Goal: Complete application form: Complete application form

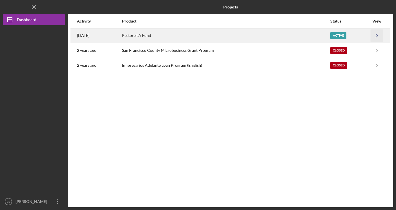
click at [374, 33] on icon "Icon/Navigate" at bounding box center [377, 35] width 13 height 13
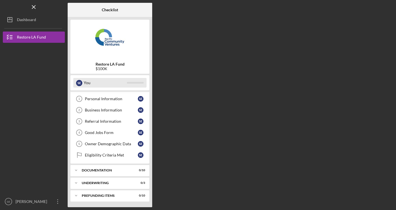
scroll to position [10, 0]
click at [132, 85] on div "S E You" at bounding box center [109, 83] width 73 height 10
click at [108, 8] on b "Checklist" at bounding box center [110, 10] width 16 height 5
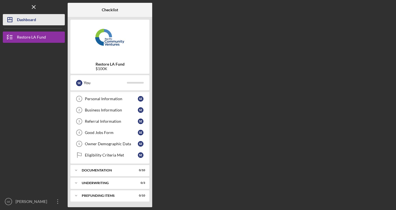
click at [27, 21] on div "Dashboard" at bounding box center [26, 20] width 19 height 13
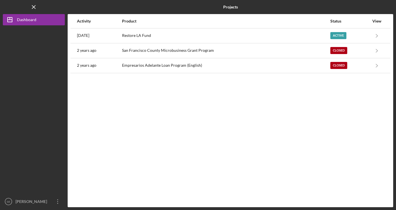
click at [169, 24] on div "Product" at bounding box center [226, 21] width 208 height 14
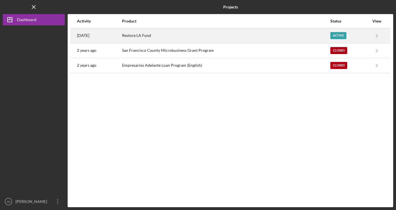
click at [168, 34] on div "Restore LA Fund" at bounding box center [226, 36] width 208 height 14
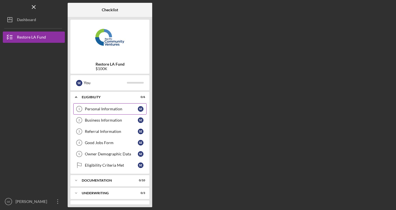
click at [116, 106] on link "Personal Information 1 Personal Information S E" at bounding box center [109, 109] width 73 height 11
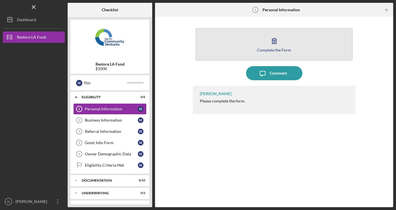
click at [239, 40] on button "Complete the Form Form" at bounding box center [274, 44] width 157 height 32
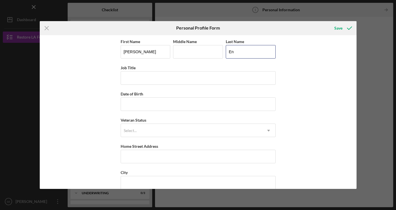
type input "E"
type input "Alou"
click at [147, 53] on input "[PERSON_NAME]" at bounding box center [146, 52] width 50 height 14
type input "[PERSON_NAME]"
click at [309, 93] on div "First Name [PERSON_NAME] Middle Name Last Name Alou Job Title Date of Birth Vet…" at bounding box center [198, 112] width 317 height 154
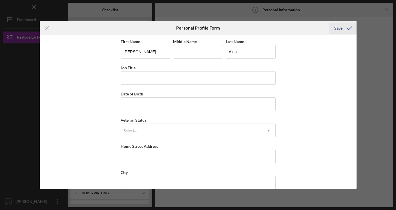
click at [342, 25] on div "Save" at bounding box center [338, 28] width 8 height 11
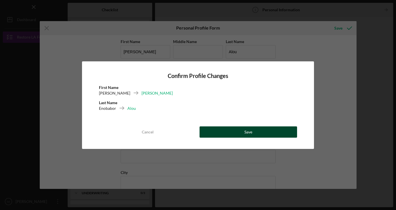
click at [268, 131] on button "Save" at bounding box center [249, 132] width 98 height 11
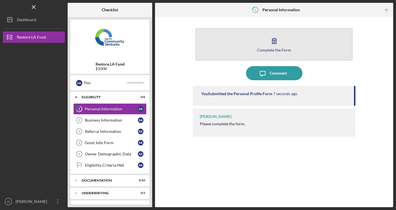
click at [257, 46] on button "Complete the Form Form" at bounding box center [274, 44] width 157 height 32
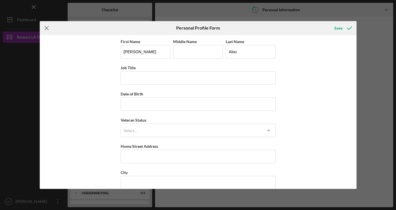
click at [45, 28] on icon "Icon/Menu Close" at bounding box center [47, 28] width 14 height 14
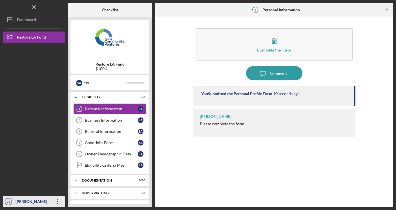
click at [45, 197] on div "[PERSON_NAME]" at bounding box center [32, 202] width 37 height 13
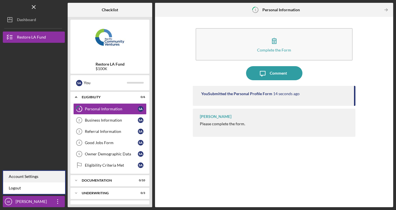
click at [40, 177] on div "Account Settings" at bounding box center [34, 177] width 62 height 12
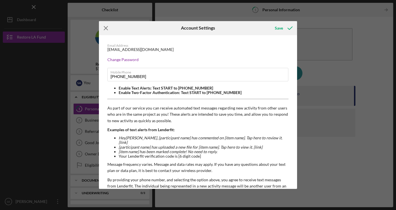
click at [103, 29] on icon "Icon/Menu Close" at bounding box center [106, 28] width 14 height 14
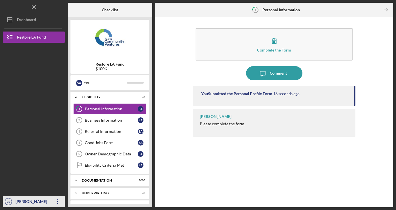
click at [58, 200] on icon "Icon/Overflow" at bounding box center [58, 202] width 14 height 14
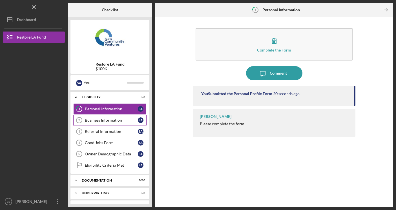
click at [115, 119] on div "Business Information" at bounding box center [111, 120] width 53 height 5
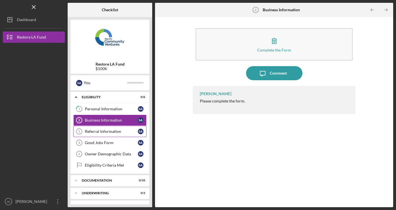
click at [115, 134] on div "Referral Information" at bounding box center [111, 131] width 53 height 5
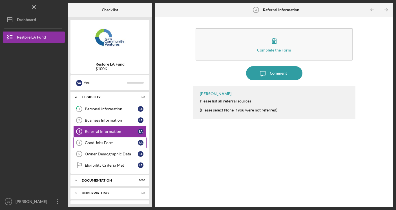
click at [114, 141] on div "Good Jobs Form" at bounding box center [111, 143] width 53 height 5
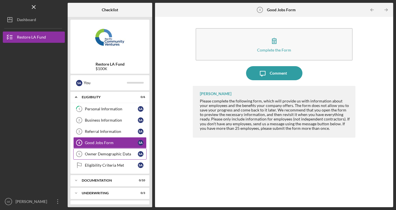
click at [115, 150] on link "Owner Demographic Data 5 Owner Demographic Data s A" at bounding box center [109, 154] width 73 height 11
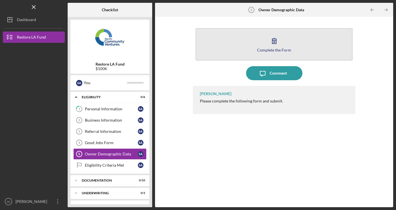
click at [243, 45] on button "Complete the Form Form" at bounding box center [274, 44] width 157 height 32
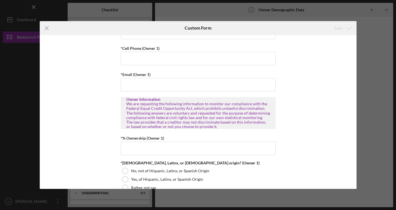
scroll to position [170, 0]
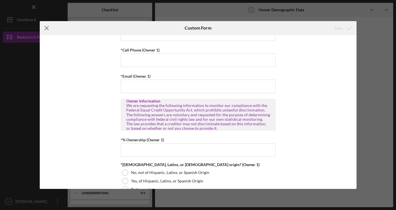
click at [43, 26] on icon "Icon/Menu Close" at bounding box center [47, 28] width 14 height 14
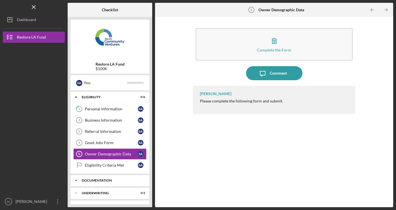
click at [111, 176] on div "Icon/Expander Documentation 0 / 10" at bounding box center [110, 180] width 79 height 11
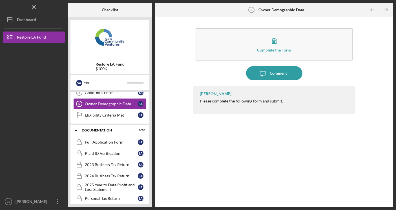
scroll to position [51, 0]
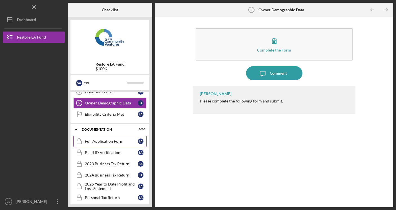
click at [119, 144] on div "Full Application Form" at bounding box center [111, 141] width 53 height 5
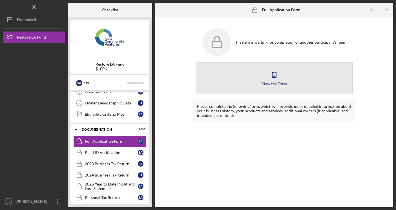
click at [242, 81] on button "View the Form Form" at bounding box center [274, 78] width 157 height 32
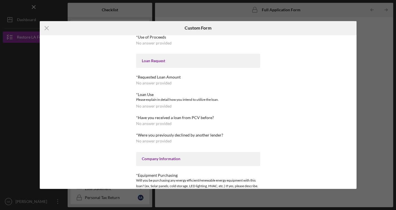
scroll to position [4, 0]
click at [47, 28] on icon "Icon/Menu Close" at bounding box center [47, 28] width 14 height 14
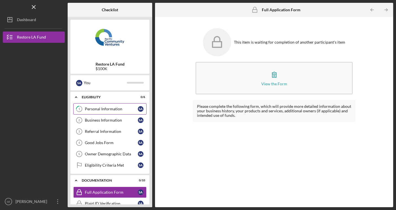
click at [113, 113] on link "1 Personal Information s A" at bounding box center [109, 109] width 73 height 11
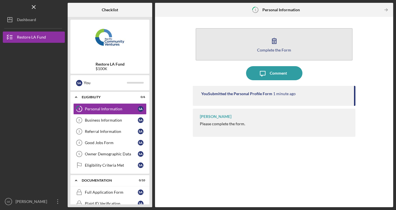
click at [279, 57] on button "Complete the Form Form" at bounding box center [274, 44] width 157 height 32
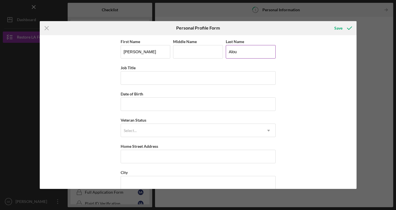
click at [257, 51] on input "Alou" at bounding box center [251, 52] width 50 height 14
type input "enobor"
click at [337, 28] on div "Save" at bounding box center [338, 28] width 8 height 11
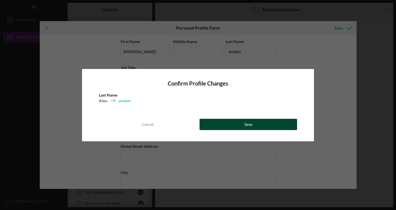
click at [259, 129] on button "Save" at bounding box center [249, 124] width 98 height 11
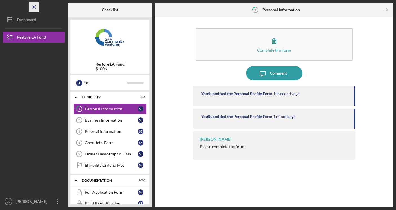
click at [37, 7] on icon "Icon/Menu Close" at bounding box center [34, 7] width 13 height 13
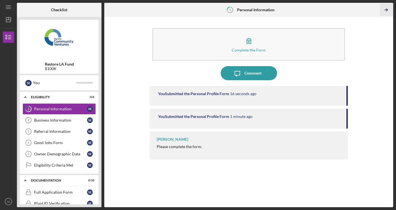
click at [386, 9] on polyline "button" at bounding box center [386, 10] width 1 height 3
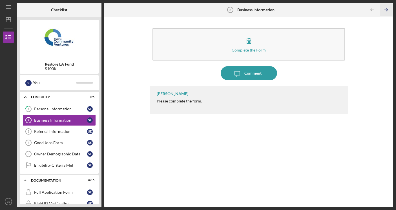
click at [386, 9] on polyline "button" at bounding box center [386, 10] width 1 height 3
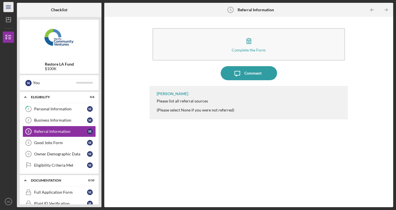
click at [6, 6] on icon "Icon/Menu" at bounding box center [8, 7] width 13 height 13
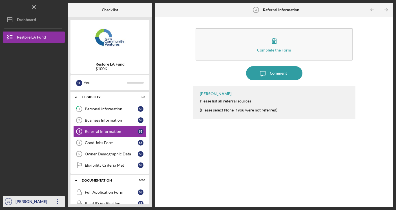
click at [60, 202] on icon "Icon/Overflow" at bounding box center [58, 202] width 14 height 14
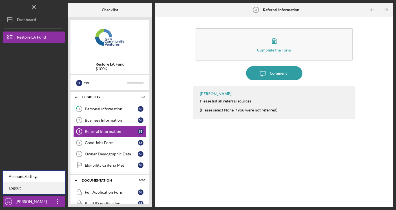
click at [34, 184] on link "Logout" at bounding box center [34, 189] width 62 height 12
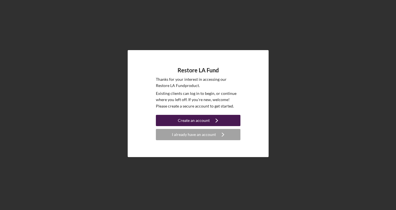
click at [210, 120] on icon "Icon/Navigate" at bounding box center [217, 121] width 14 height 14
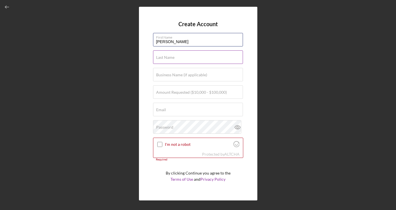
type input "[PERSON_NAME]"
type input "Enobabor"
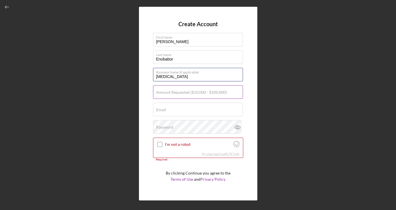
type input "Hydrotherapy"
click at [179, 95] on input "Amount Requested ($10,000 - $100,000)" at bounding box center [198, 92] width 90 height 14
type input "$100,000"
paste input "senobabor@student.sdccd.edu"
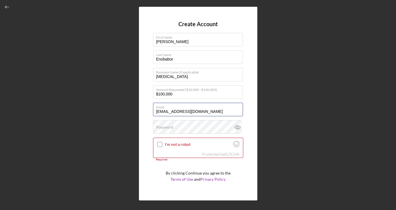
type input "senobabor@student.sdccd.edu"
click at [143, 139] on div "Create Account First Name Solomon Last Name Enobabor Business Name (if applicab…" at bounding box center [198, 104] width 118 height 194
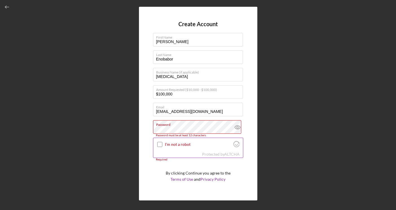
click at [159, 147] on input "I'm not a robot" at bounding box center [159, 144] width 5 height 5
checkbox input "true"
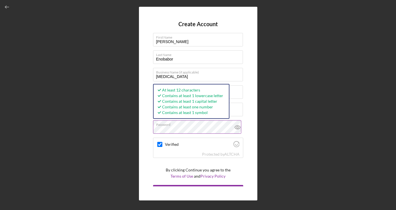
click at [234, 126] on icon at bounding box center [238, 127] width 14 height 14
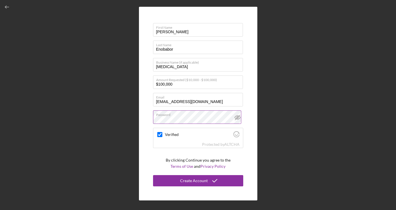
scroll to position [10, 0]
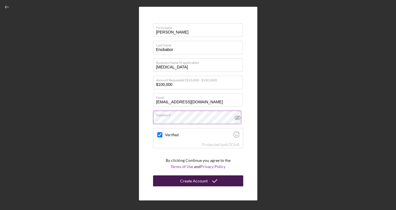
click at [210, 184] on icon "submit" at bounding box center [215, 181] width 14 height 14
